Goal: Task Accomplishment & Management: Manage account settings

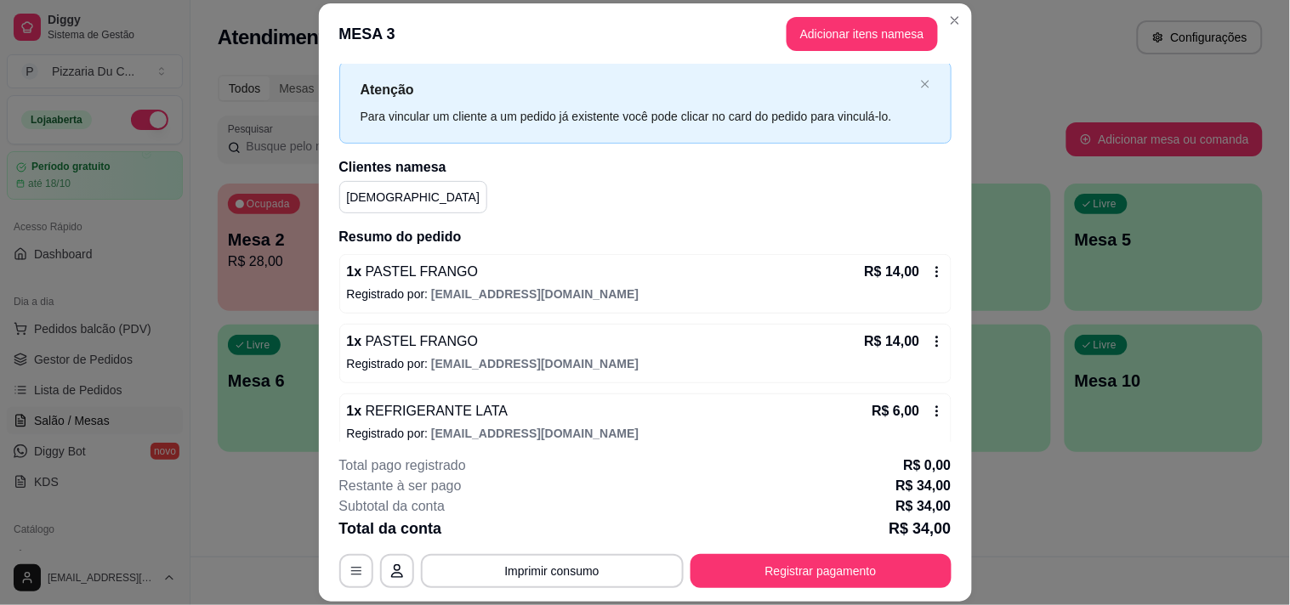
scroll to position [58, 0]
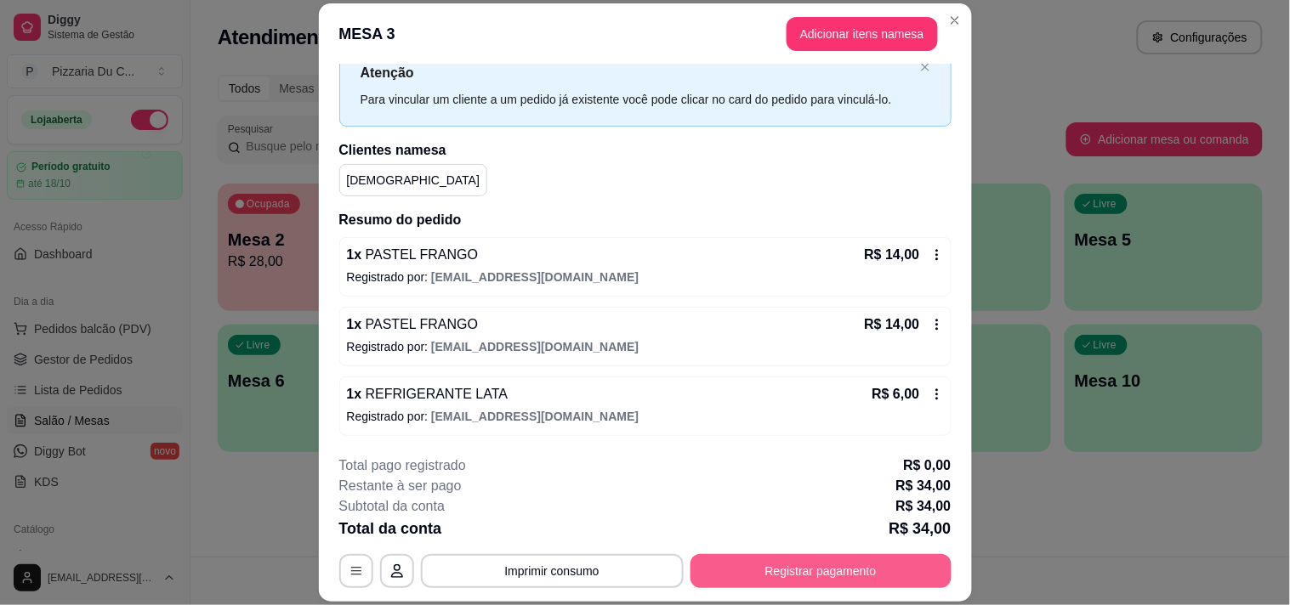
click at [789, 563] on button "Registrar pagamento" at bounding box center [820, 571] width 261 height 34
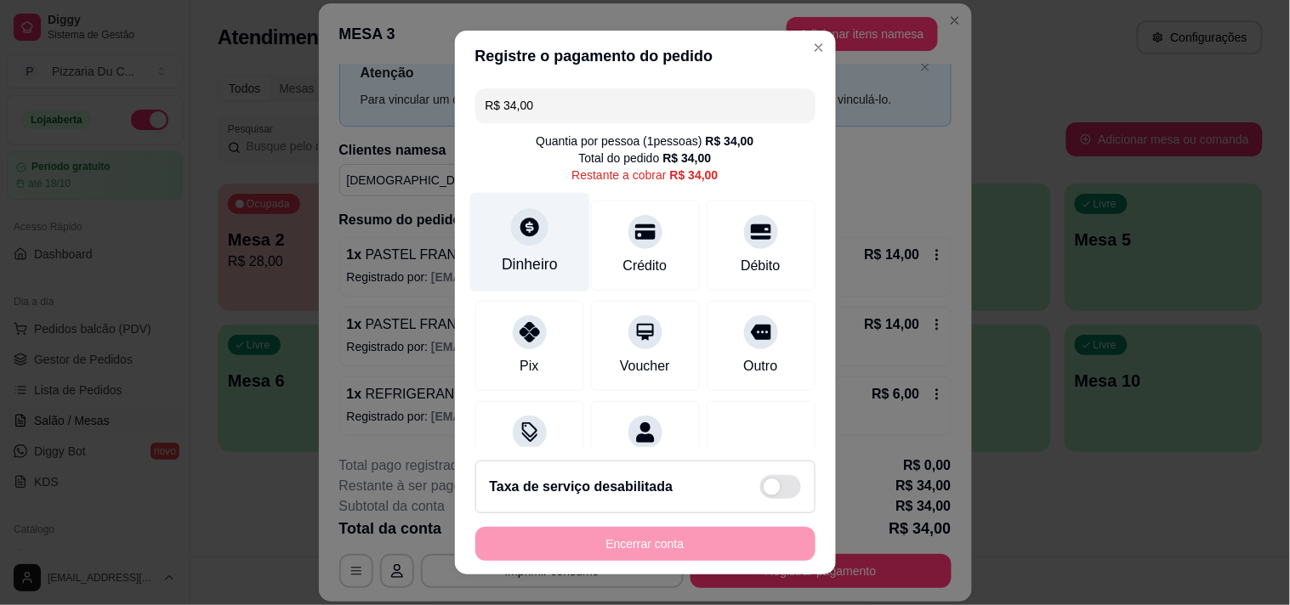
click at [542, 265] on div "Dinheiro" at bounding box center [530, 264] width 56 height 22
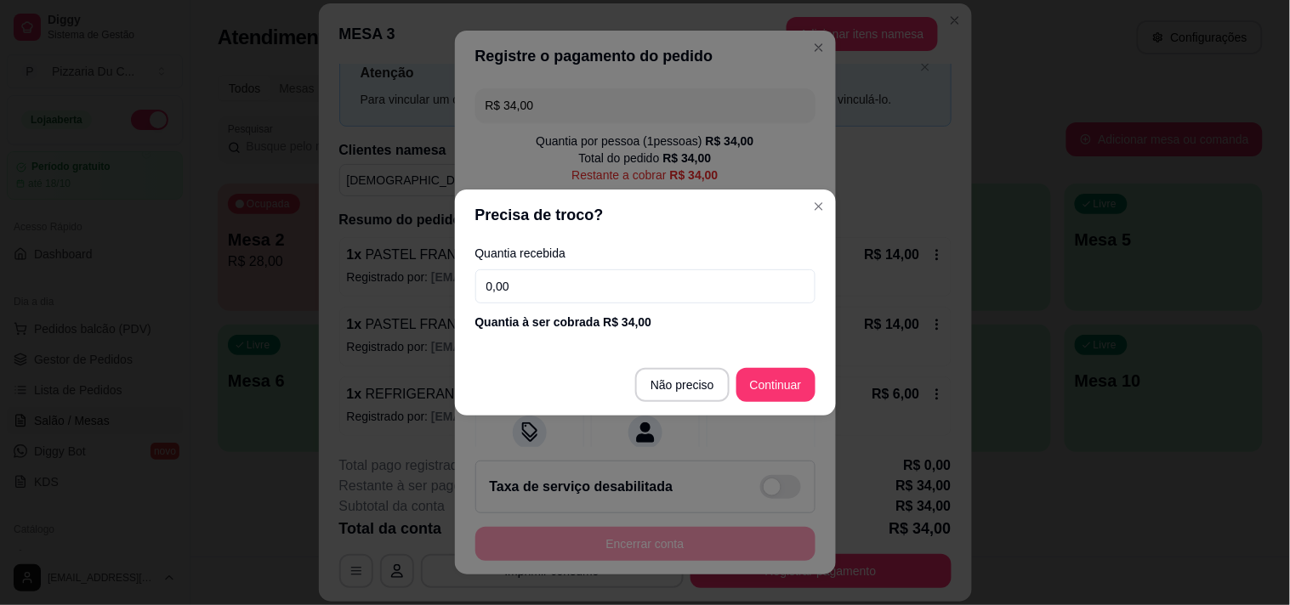
click at [583, 299] on input "0,00" at bounding box center [645, 287] width 340 height 34
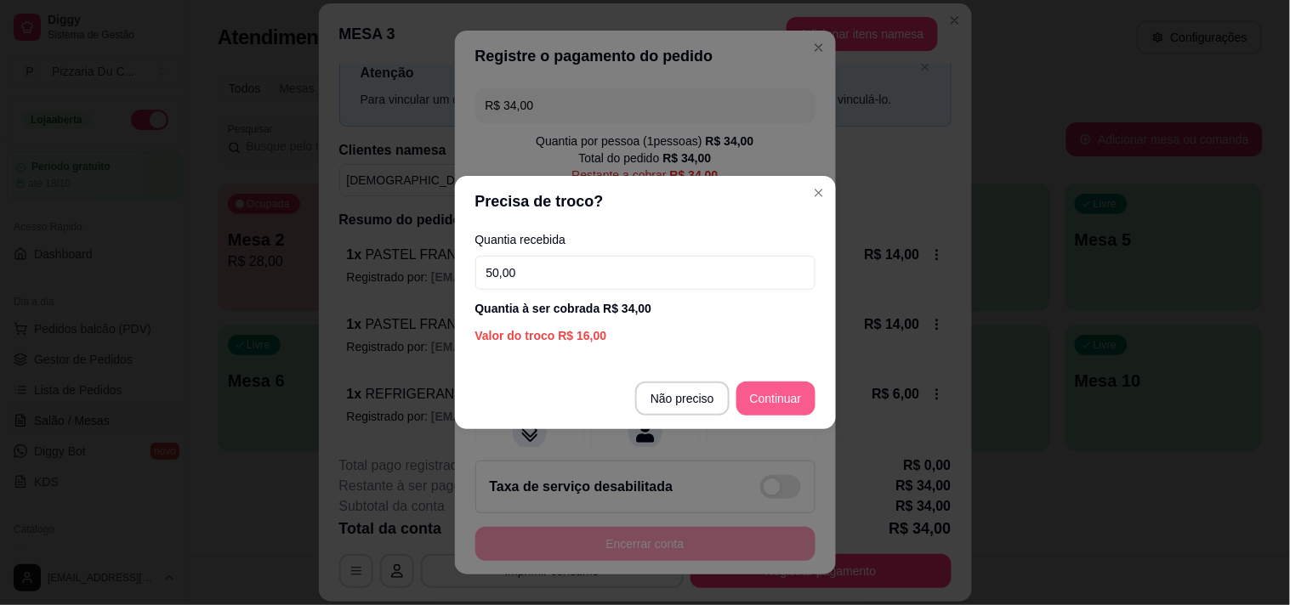
type input "50,00"
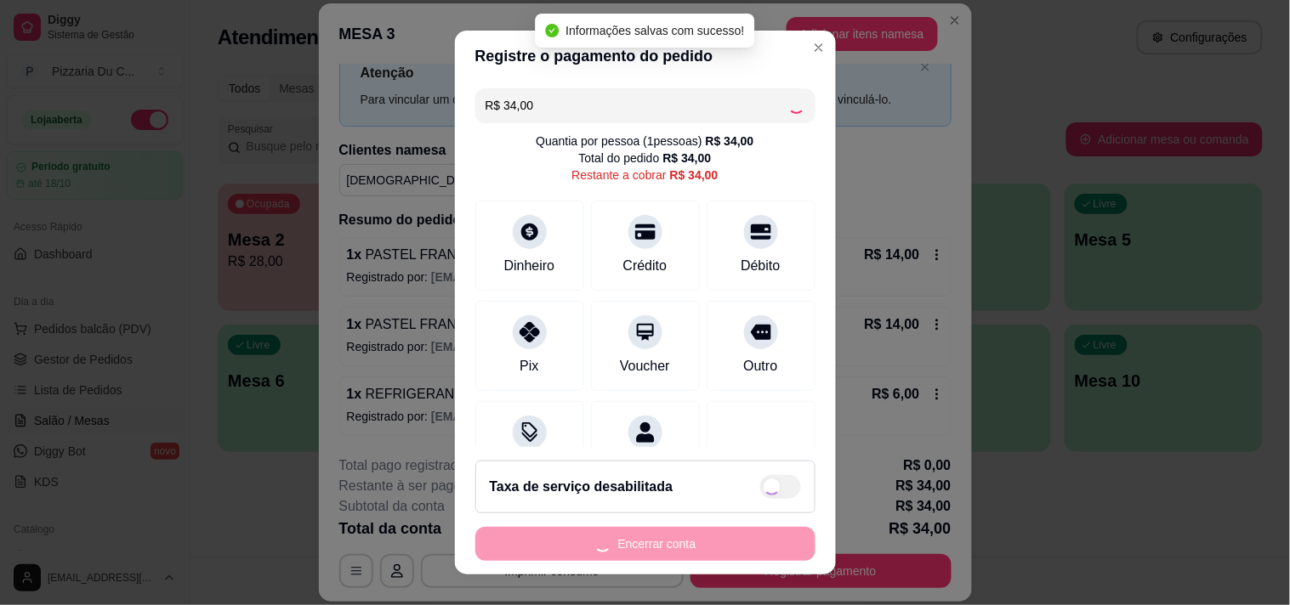
type input "R$ 0,00"
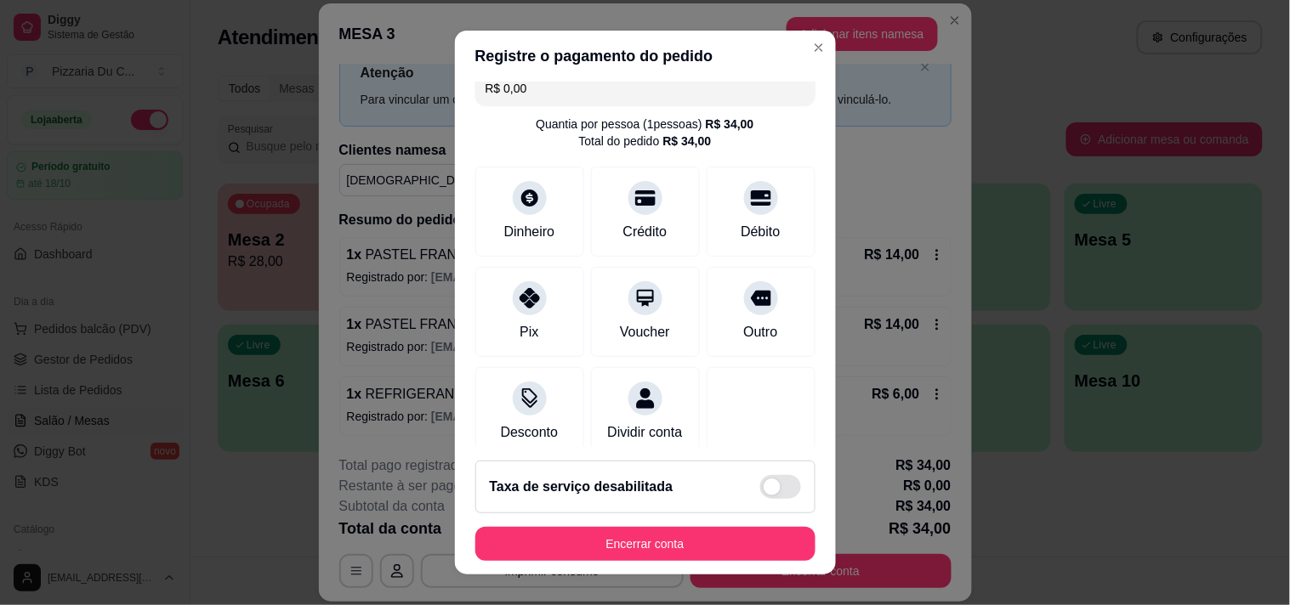
scroll to position [0, 0]
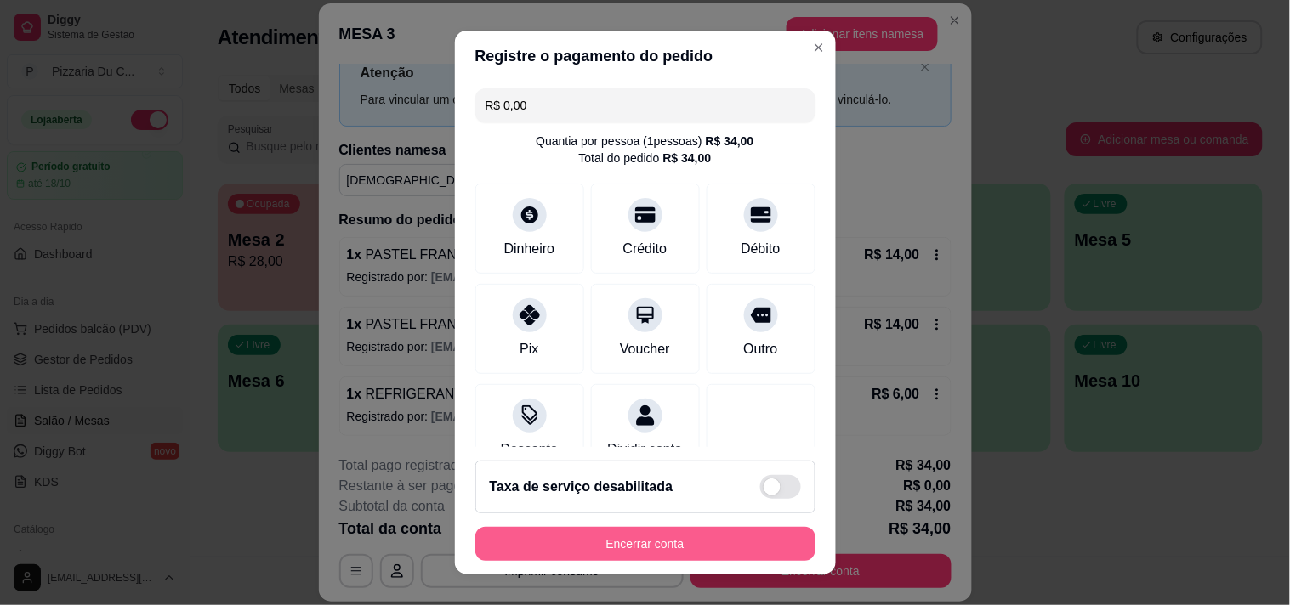
click at [694, 536] on button "Encerrar conta" at bounding box center [645, 544] width 340 height 34
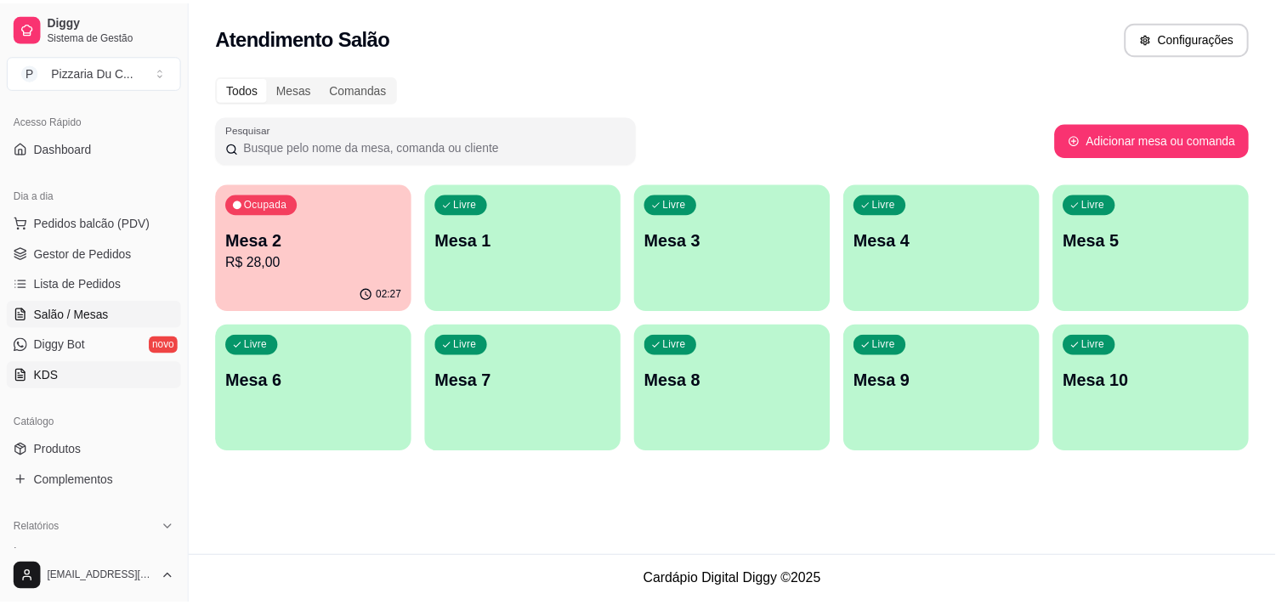
scroll to position [189, 0]
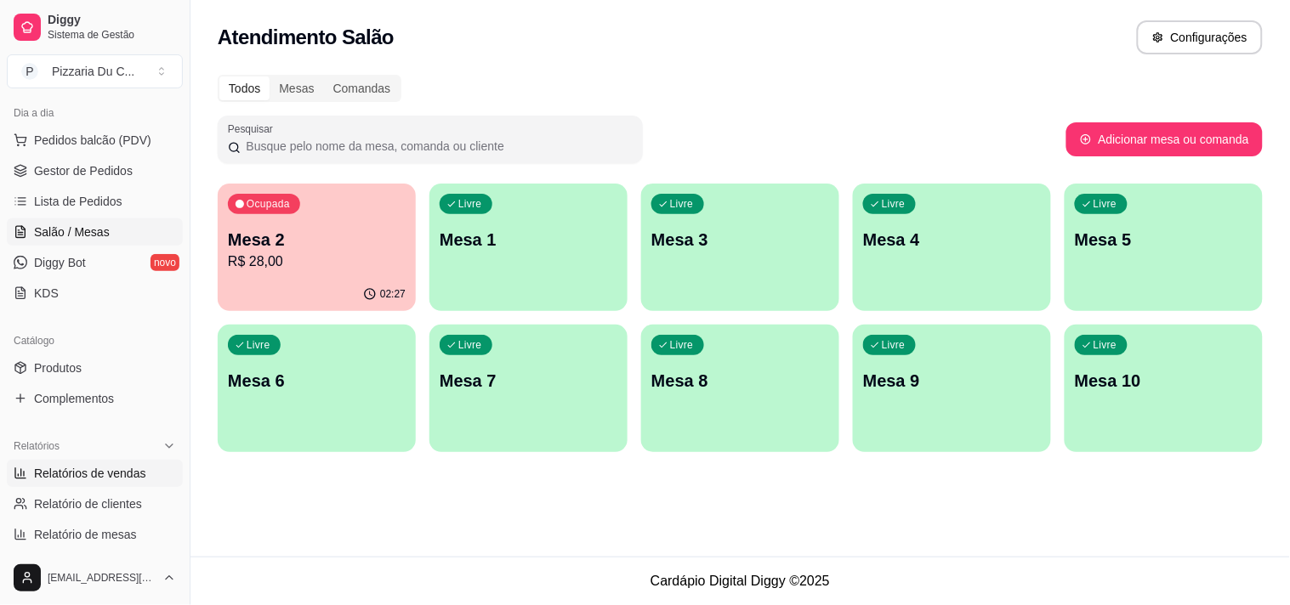
click at [99, 469] on span "Relatórios de vendas" at bounding box center [90, 473] width 112 height 17
select select "ALL"
select select "0"
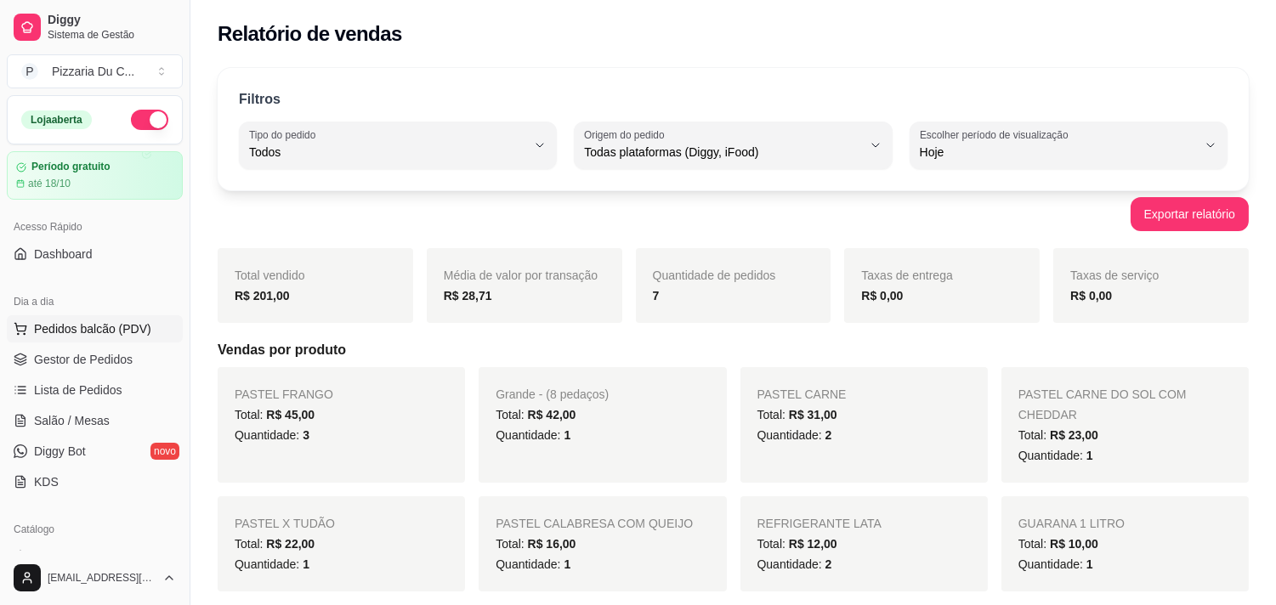
click at [102, 327] on span "Pedidos balcão (PDV)" at bounding box center [92, 329] width 117 height 17
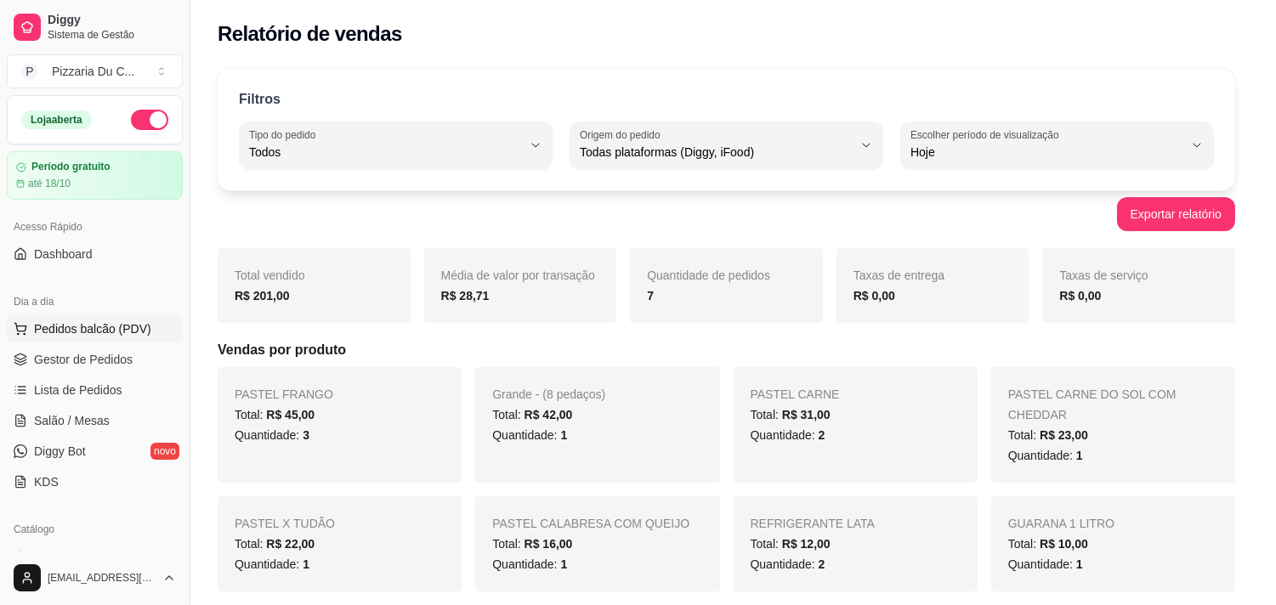
click at [91, 258] on div "Item avulso PROMOÇÃO PIZZA + REFRI 1LITRO Grande a partir de R$ 42,00 TRADICION…" at bounding box center [458, 369] width 876 height 442
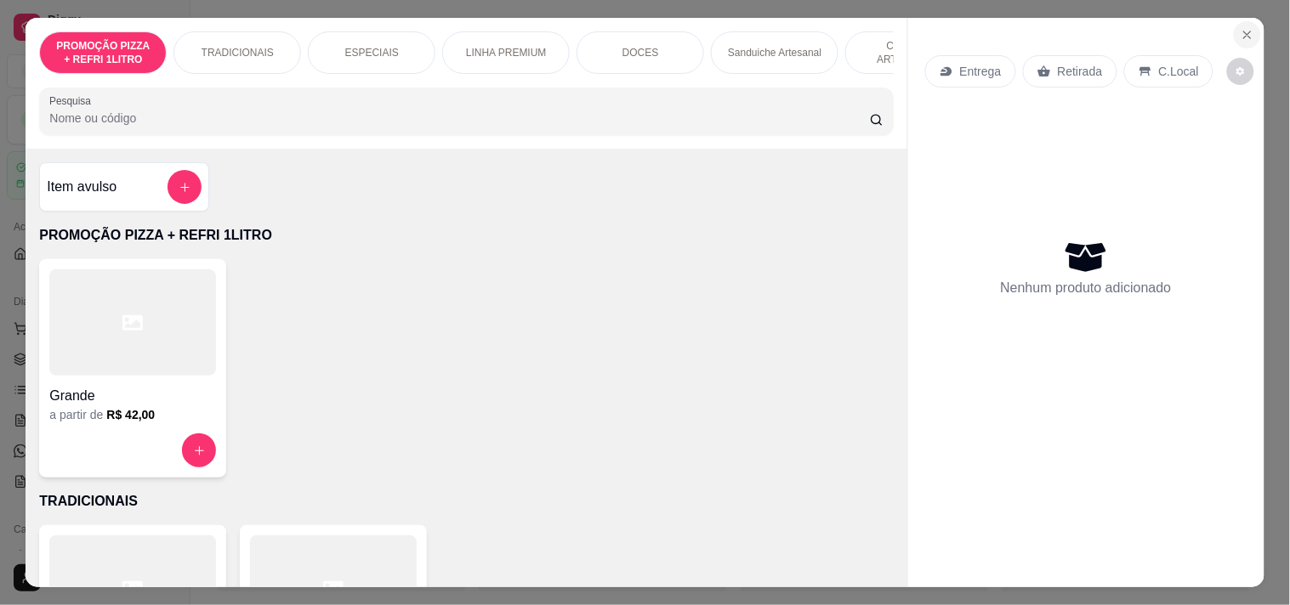
click at [1239, 37] on button "Close" at bounding box center [1247, 34] width 27 height 27
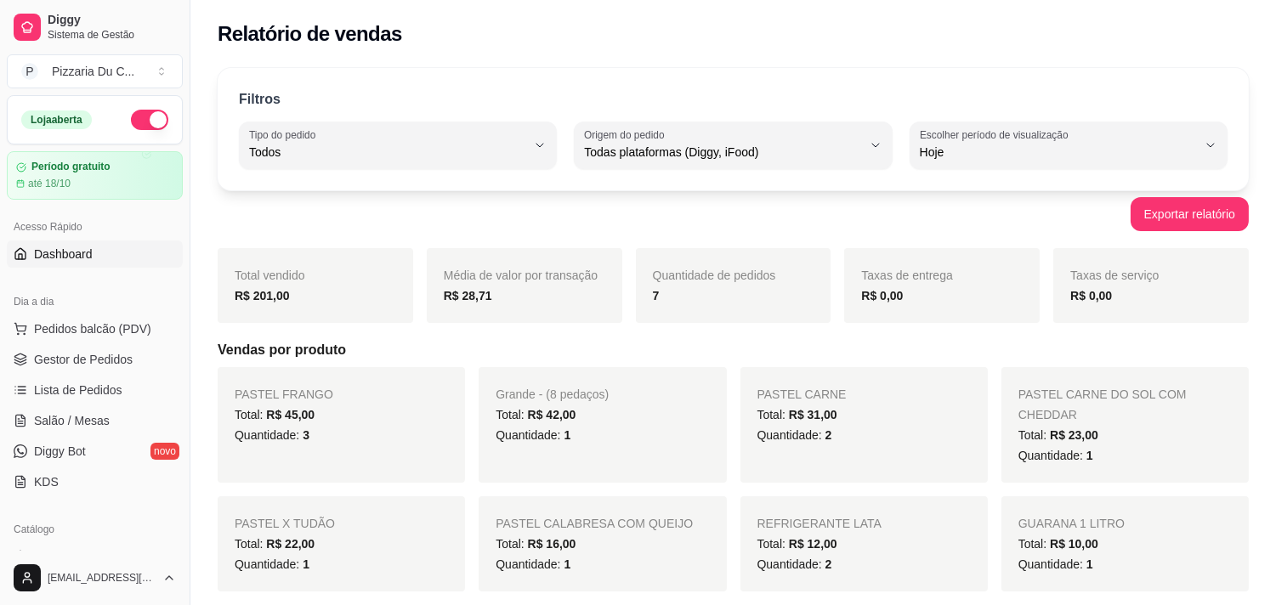
click at [65, 251] on span "Dashboard" at bounding box center [63, 254] width 59 height 17
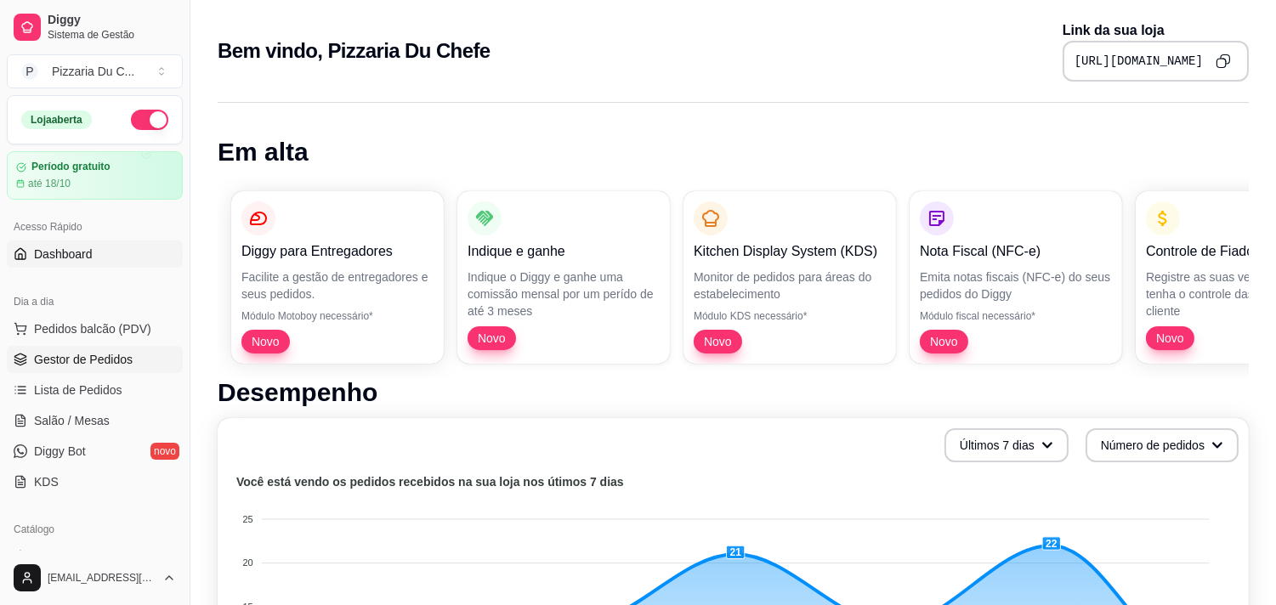
click at [106, 372] on link "Gestor de Pedidos" at bounding box center [95, 359] width 176 height 27
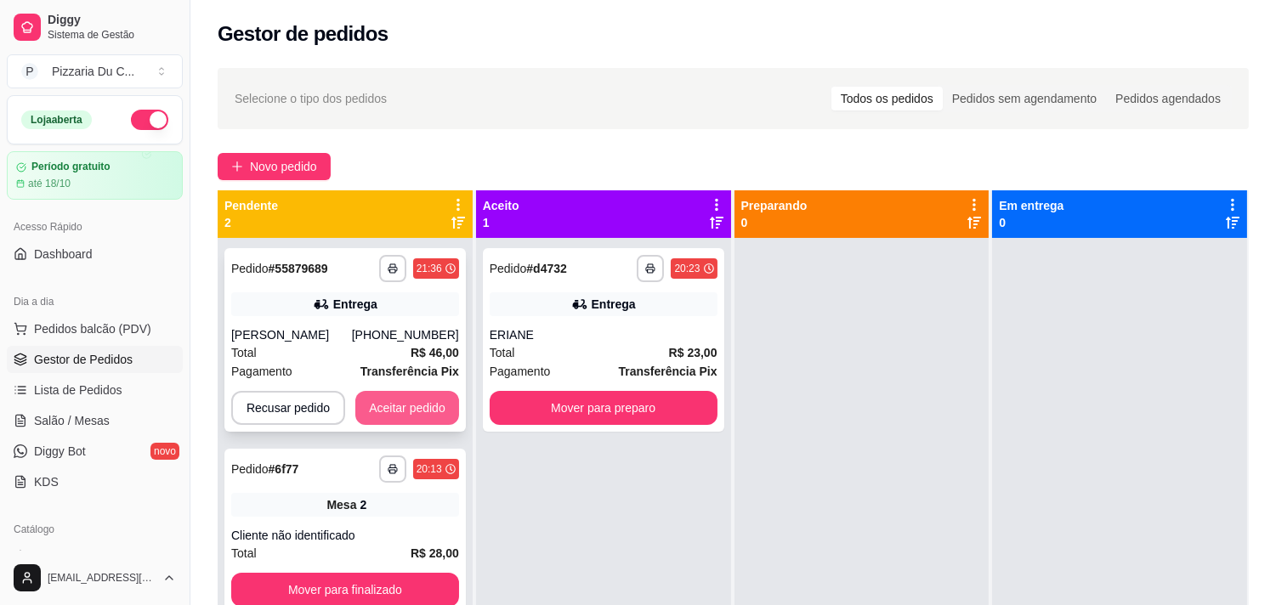
click at [383, 400] on button "Aceitar pedido" at bounding box center [407, 408] width 104 height 34
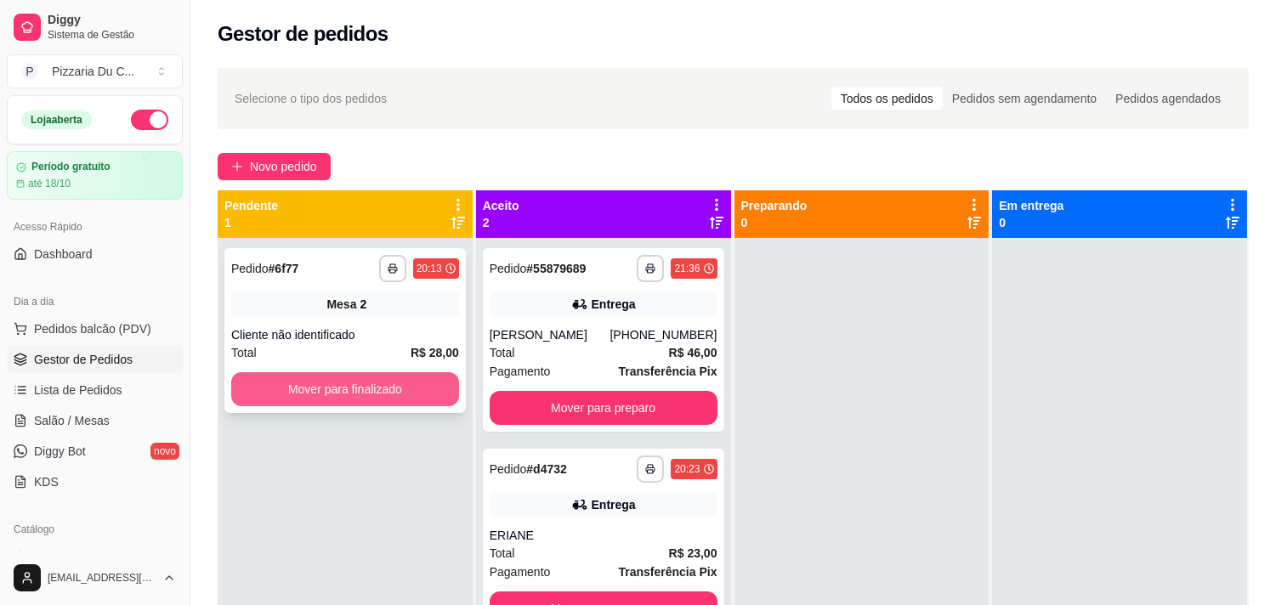
click at [442, 396] on button "Mover para finalizado" at bounding box center [345, 389] width 228 height 34
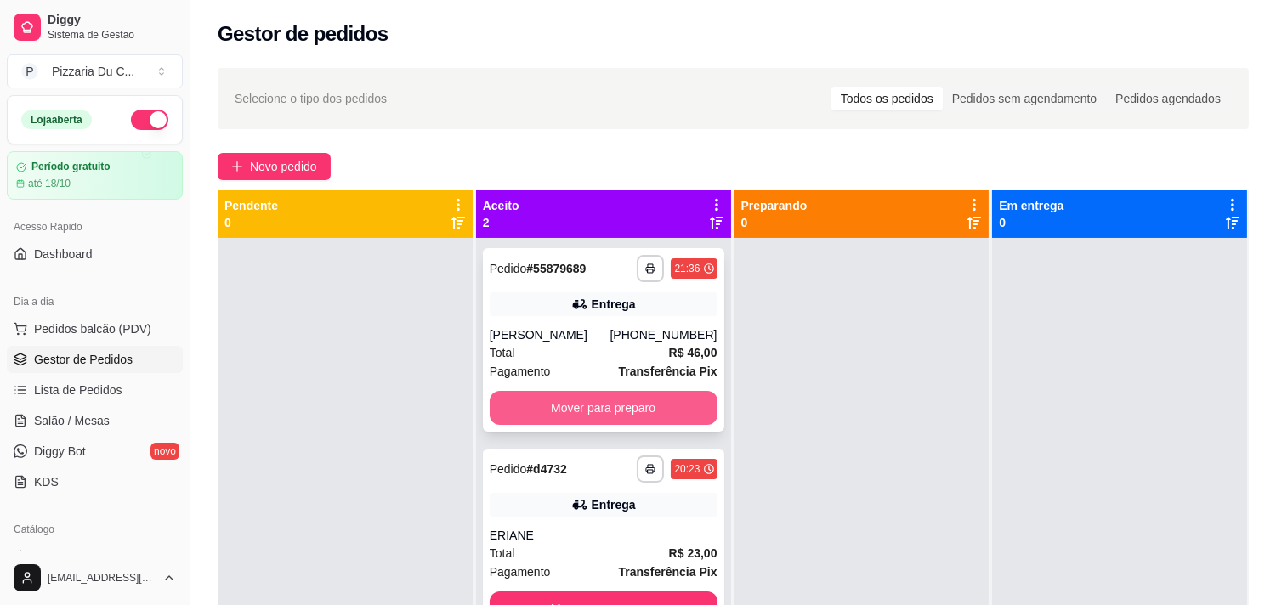
click at [537, 396] on button "Mover para preparo" at bounding box center [604, 408] width 228 height 34
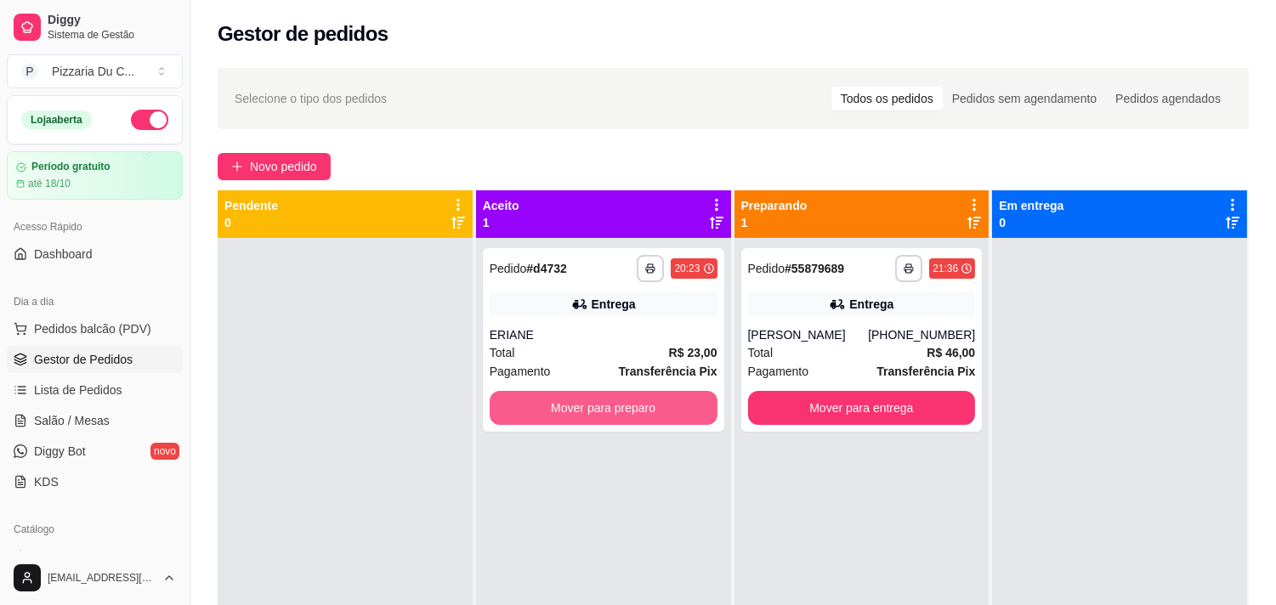
click at [537, 396] on button "Mover para preparo" at bounding box center [604, 408] width 228 height 34
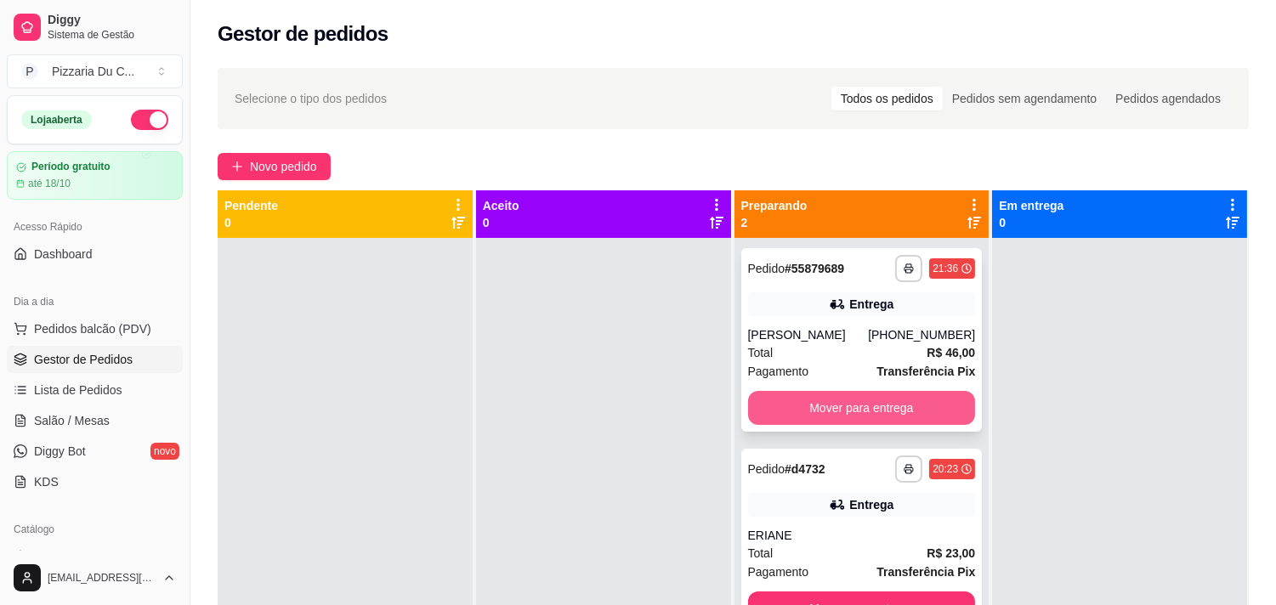
click at [850, 398] on button "Mover para entrega" at bounding box center [862, 408] width 228 height 34
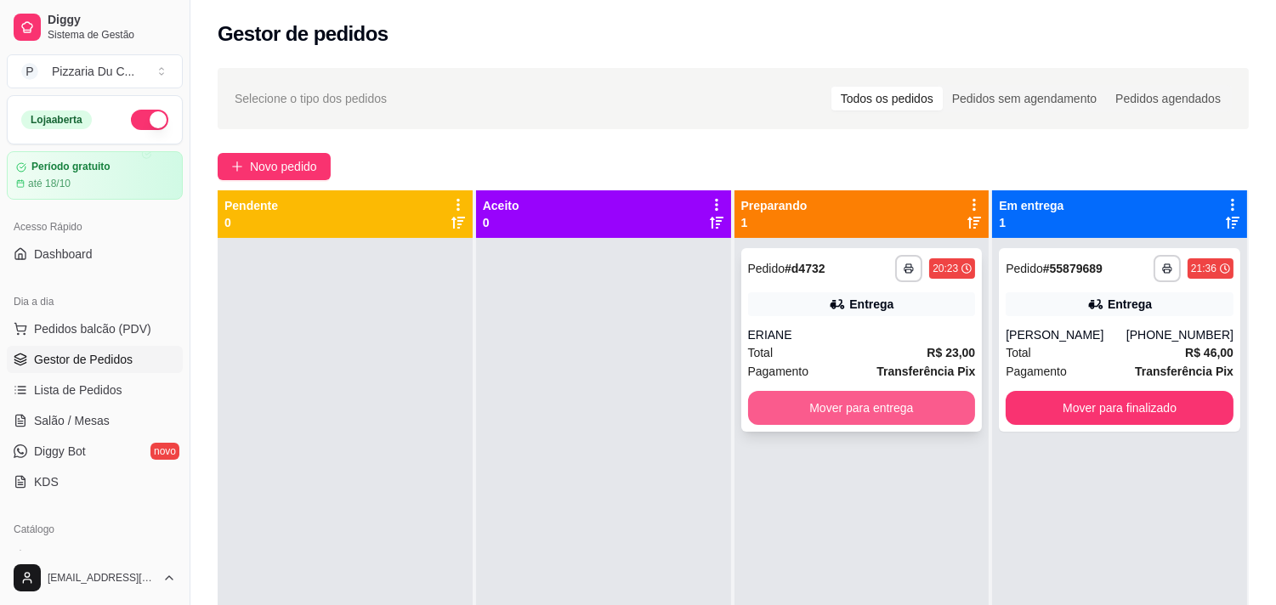
click at [786, 410] on button "Mover para entrega" at bounding box center [862, 408] width 228 height 34
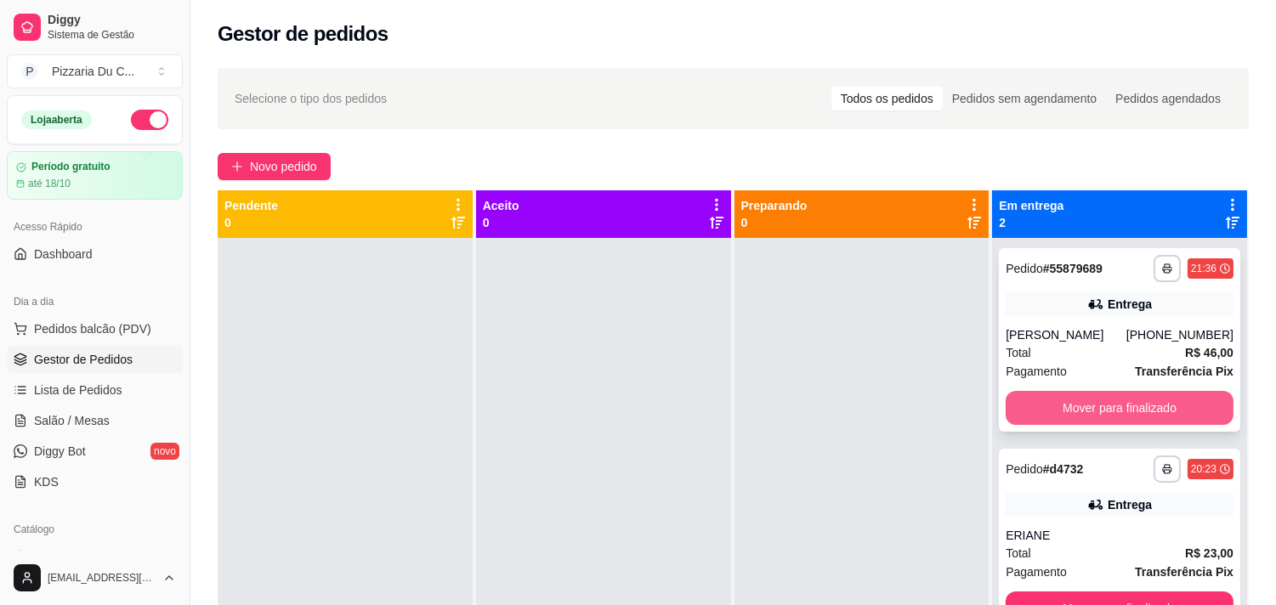
click at [1078, 413] on button "Mover para finalizado" at bounding box center [1120, 408] width 228 height 34
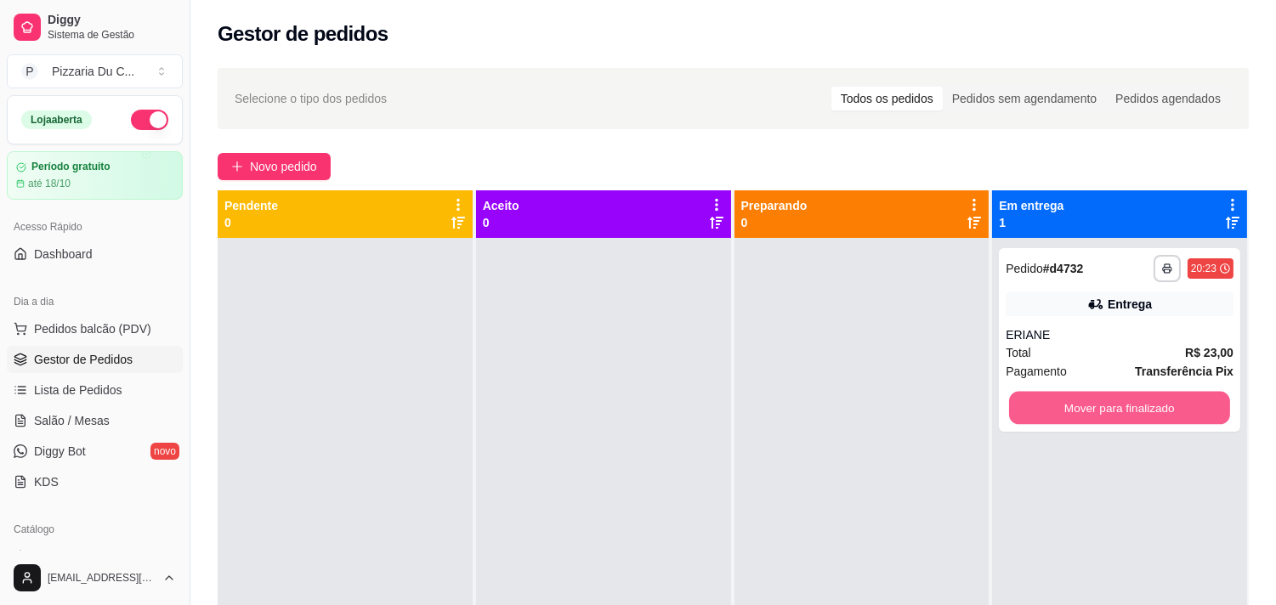
click at [1076, 413] on button "Mover para finalizado" at bounding box center [1119, 408] width 221 height 33
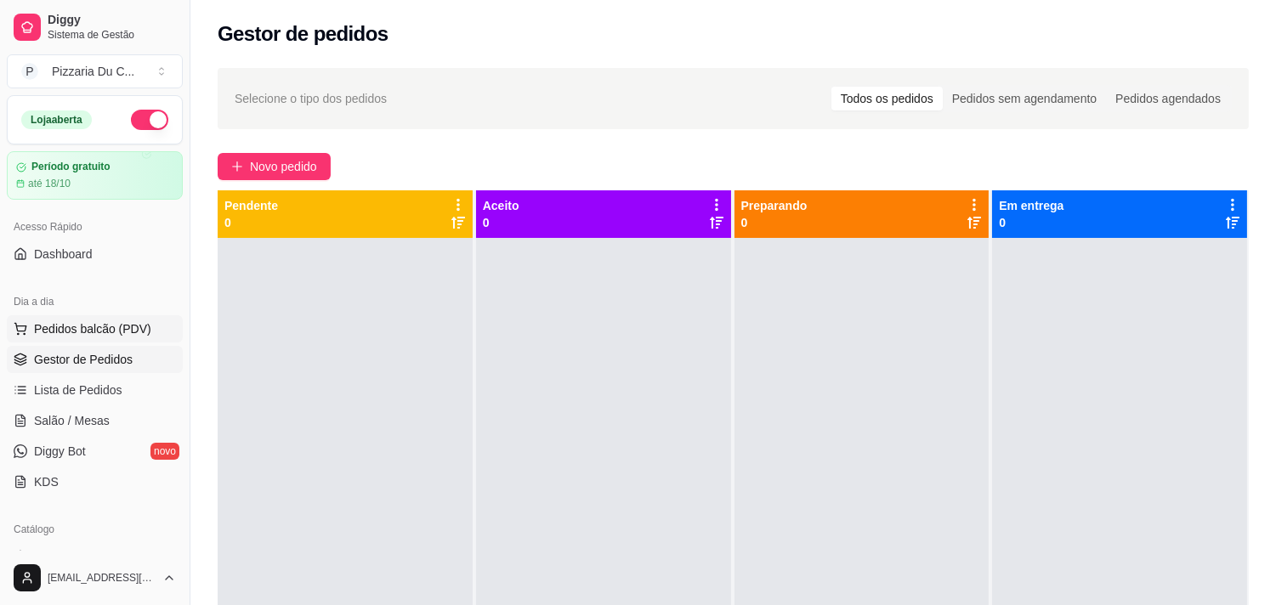
click at [119, 333] on span "Pedidos balcão (PDV)" at bounding box center [92, 329] width 117 height 17
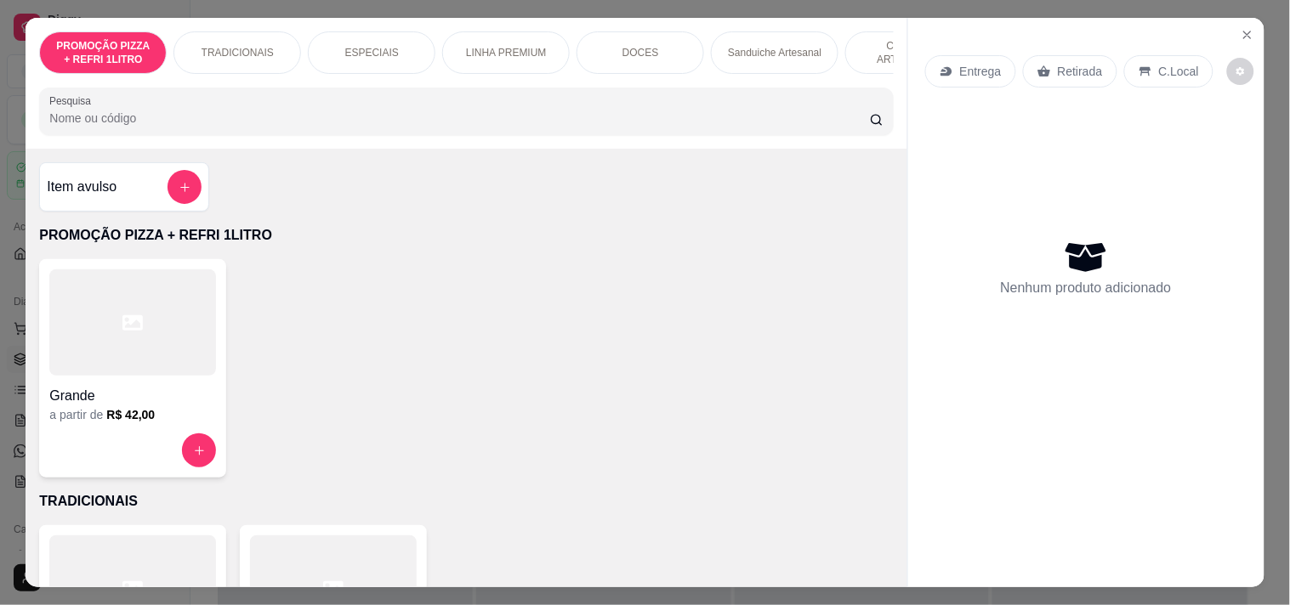
click at [398, 37] on div "ESPECIAIS" at bounding box center [372, 52] width 128 height 43
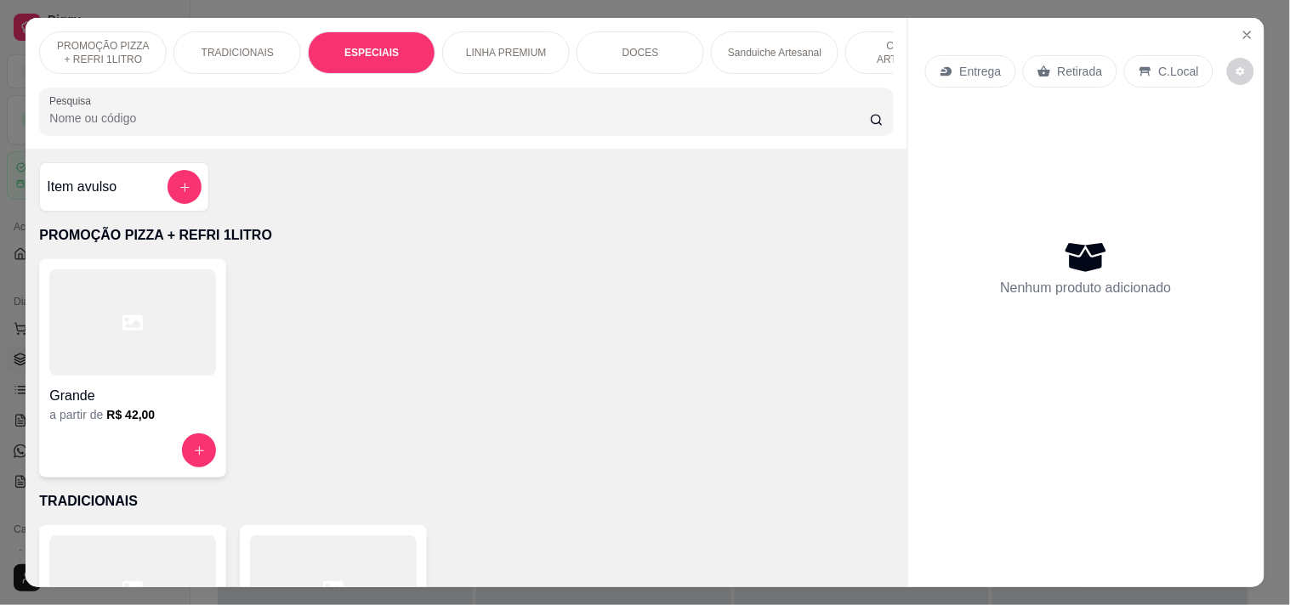
scroll to position [43, 0]
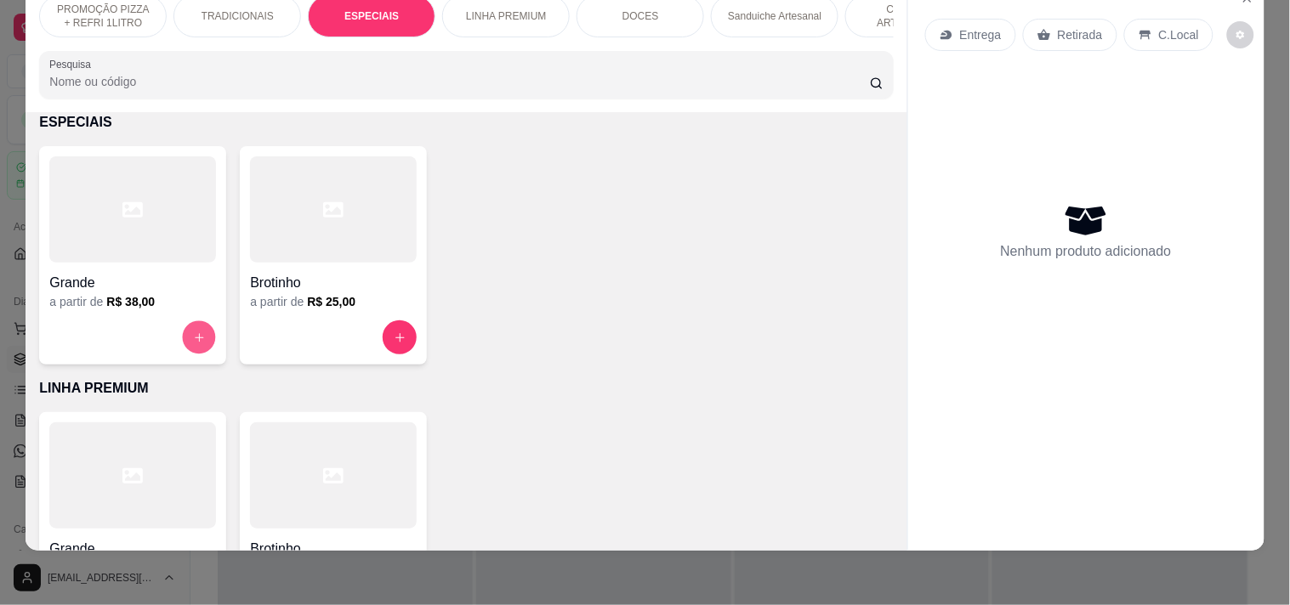
click at [197, 341] on icon "increase-product-quantity" at bounding box center [199, 338] width 13 height 13
click at [383, 341] on button "increase-product-quantity" at bounding box center [399, 337] width 33 height 33
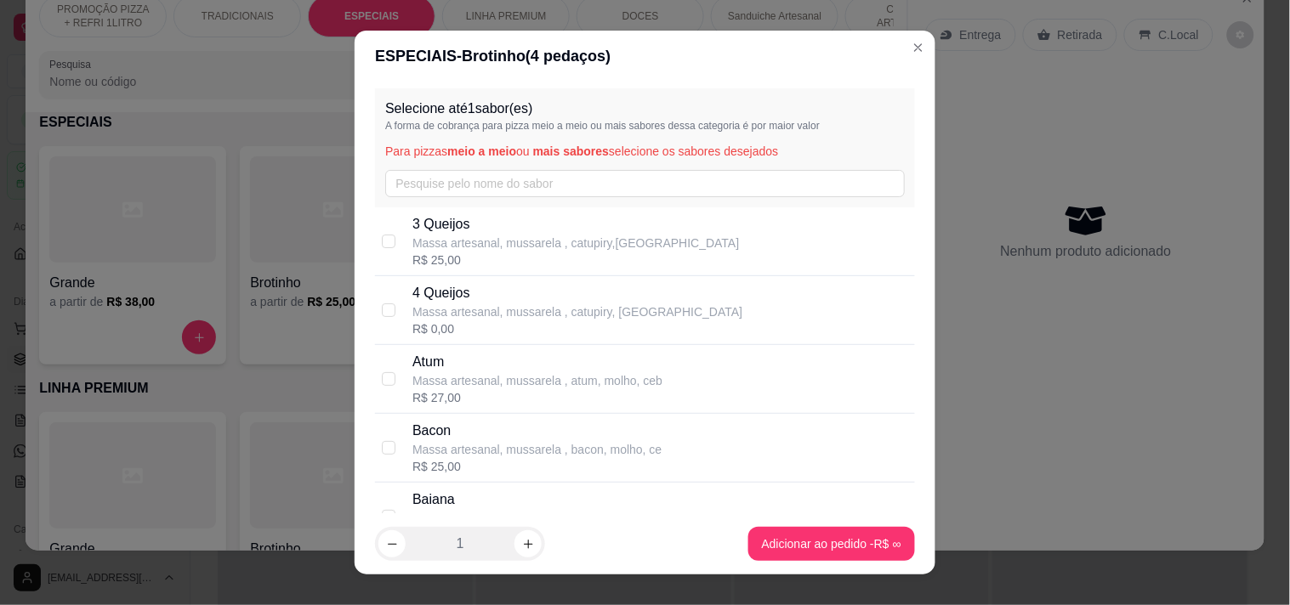
click at [572, 290] on p "4 Queijos" at bounding box center [577, 293] width 330 height 20
click at [497, 317] on p "Massa artesanal, mussarela , catupiry, [GEOGRAPHIC_DATA]" at bounding box center [577, 312] width 330 height 17
checkbox input "false"
